Goal: Browse casually

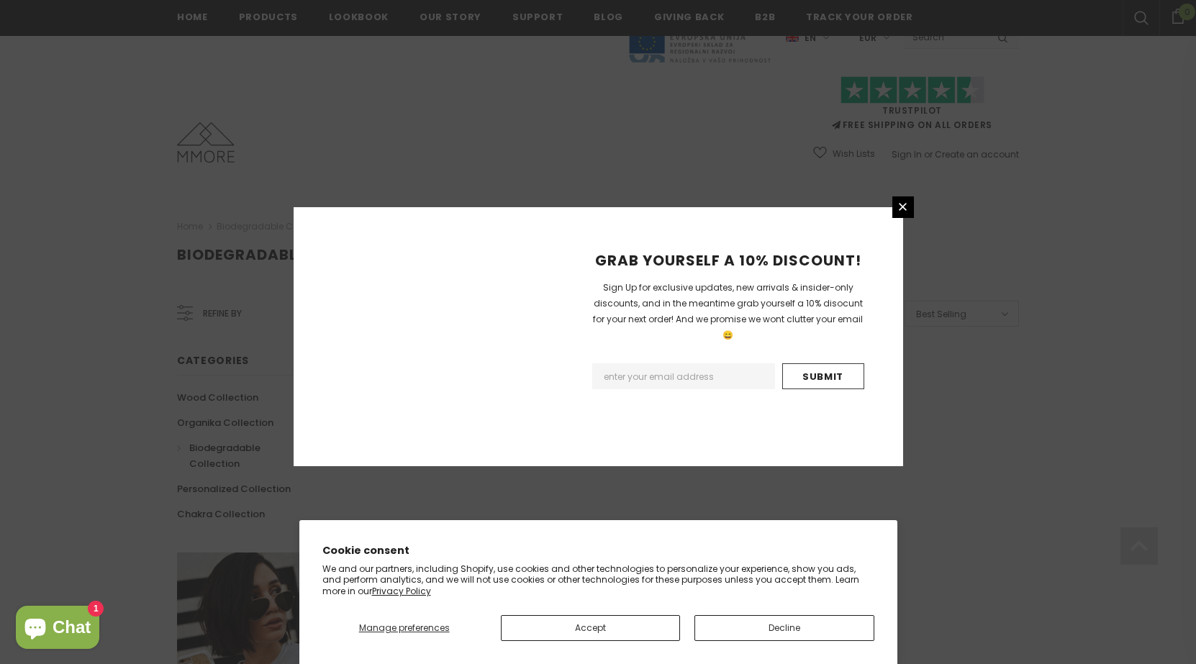
scroll to position [810, 0]
